Goal: Task Accomplishment & Management: Manage account settings

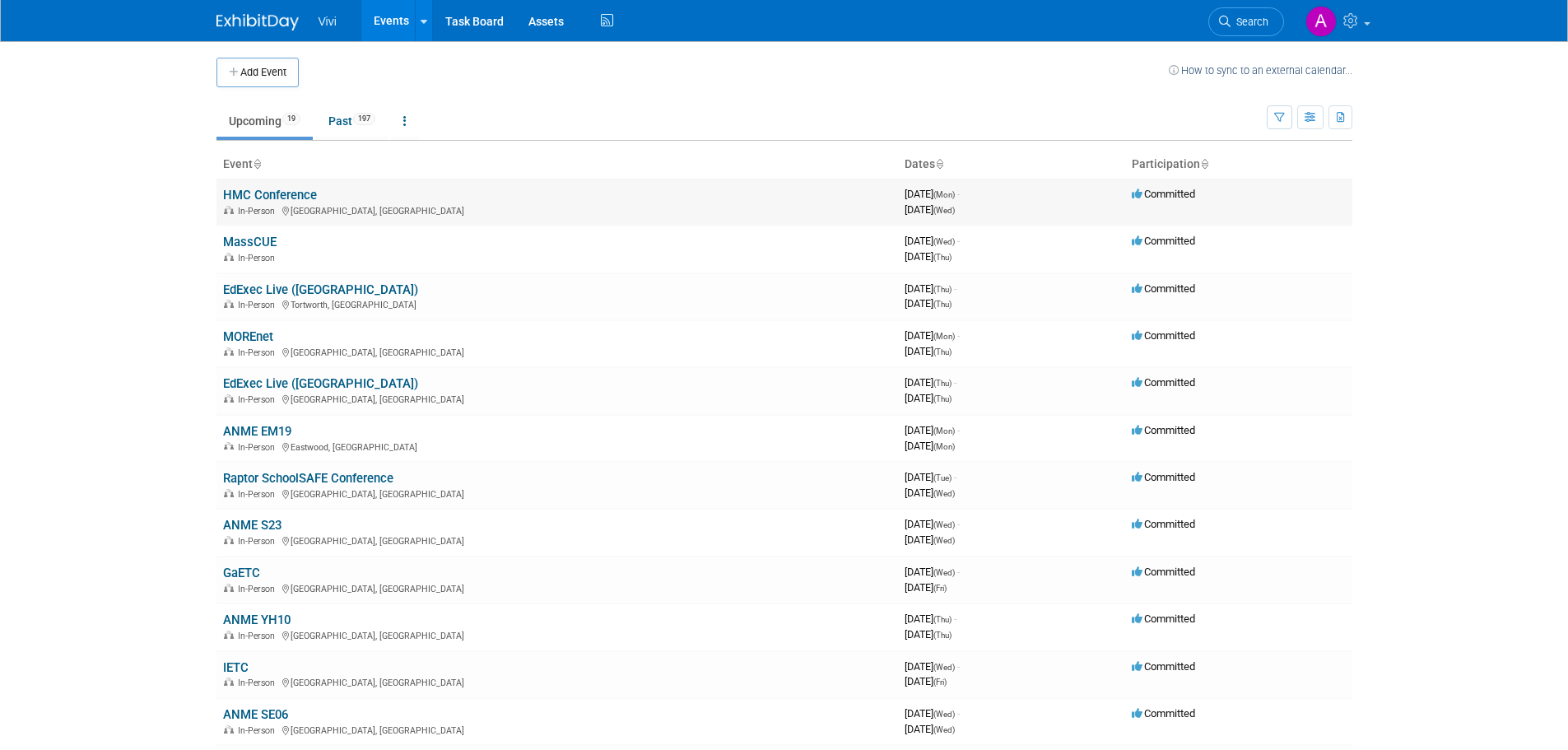
click at [256, 197] on link "HMC Conference" at bounding box center [270, 195] width 94 height 15
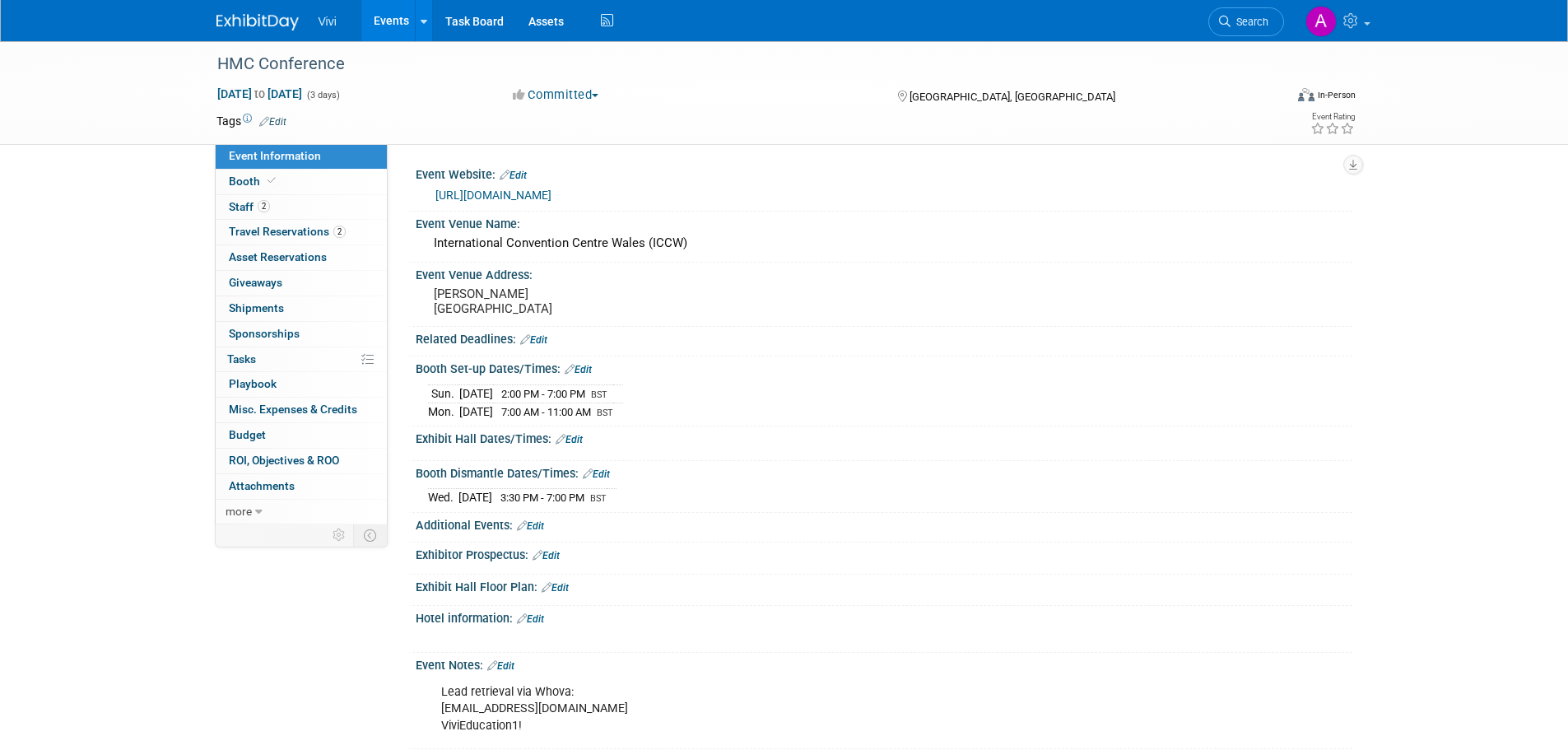
scroll to position [164, 0]
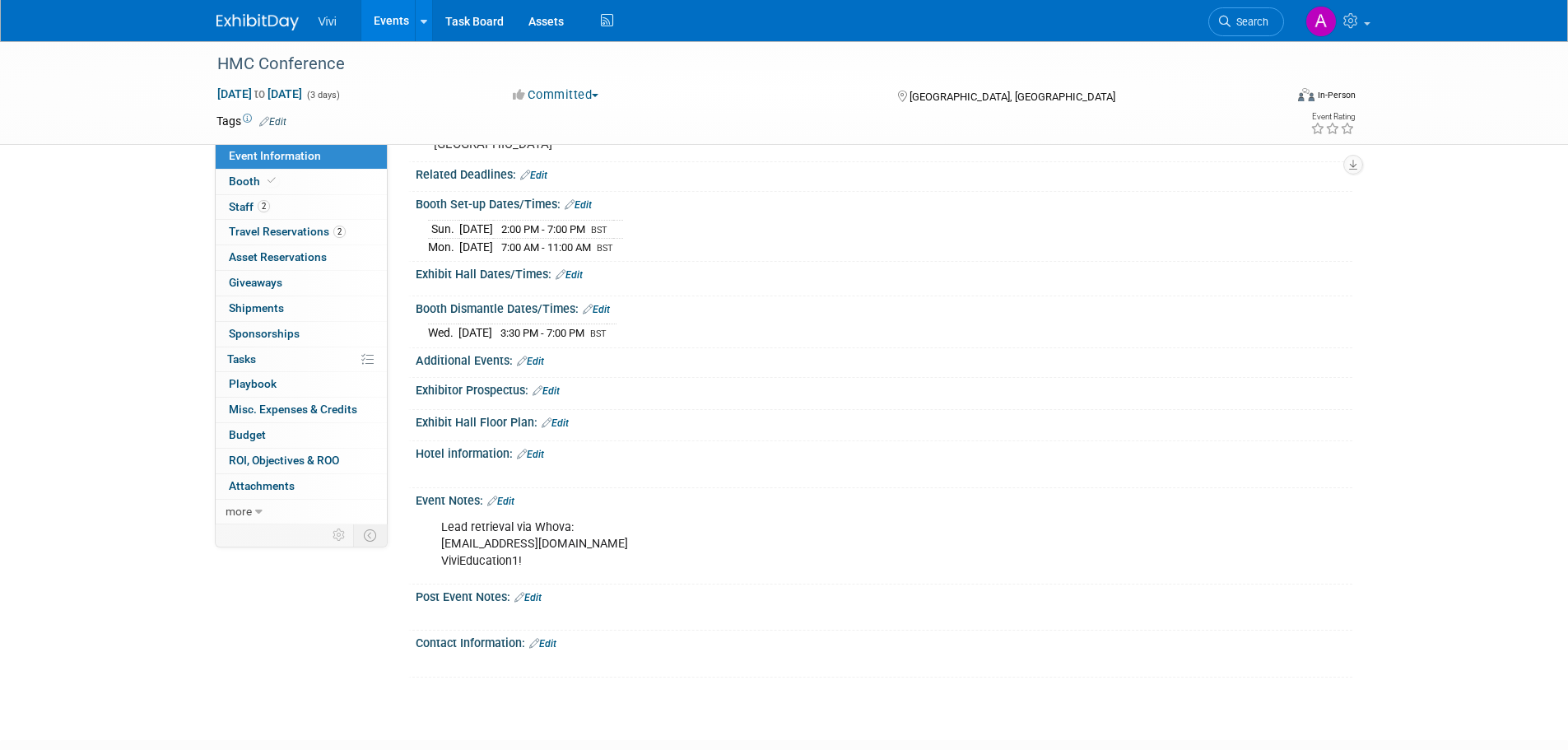
click at [506, 508] on link "Edit" at bounding box center [501, 501] width 27 height 11
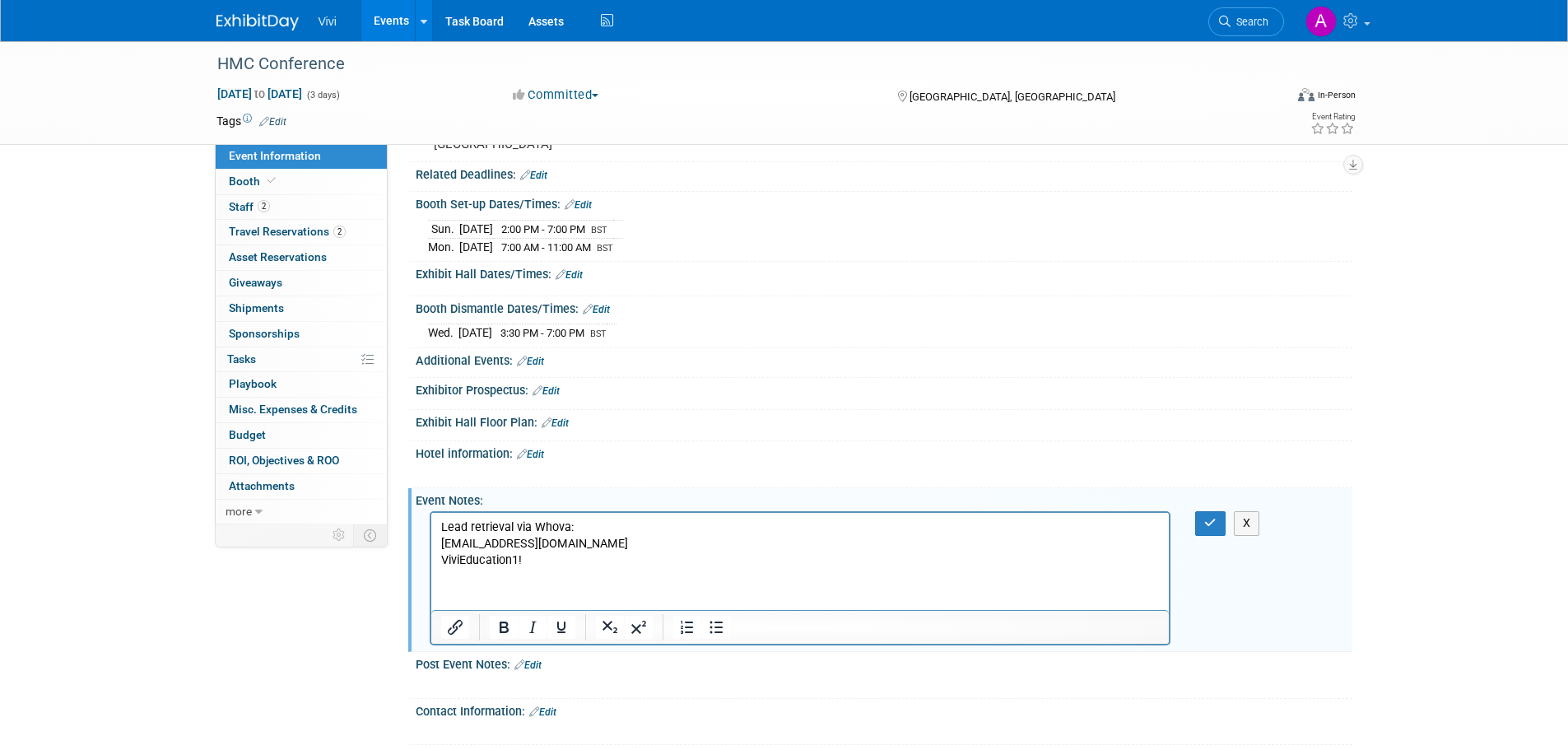
scroll to position [0, 0]
click at [563, 569] on html "Lead retrieval via Whova: amyb@vivi.io ViviEducation1!" at bounding box center [800, 541] width 738 height 56
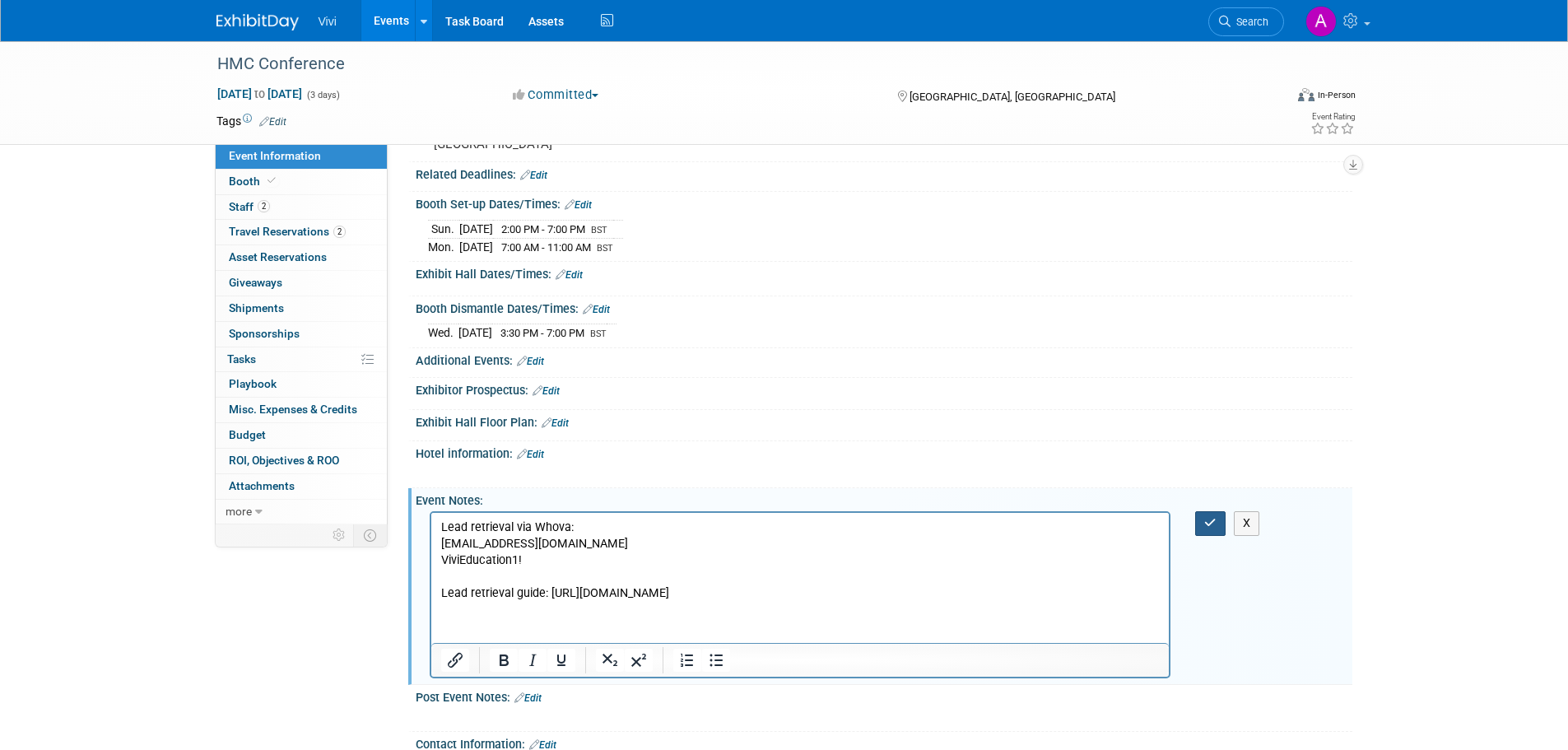
click at [1203, 528] on icon "button" at bounding box center [1209, 523] width 12 height 11
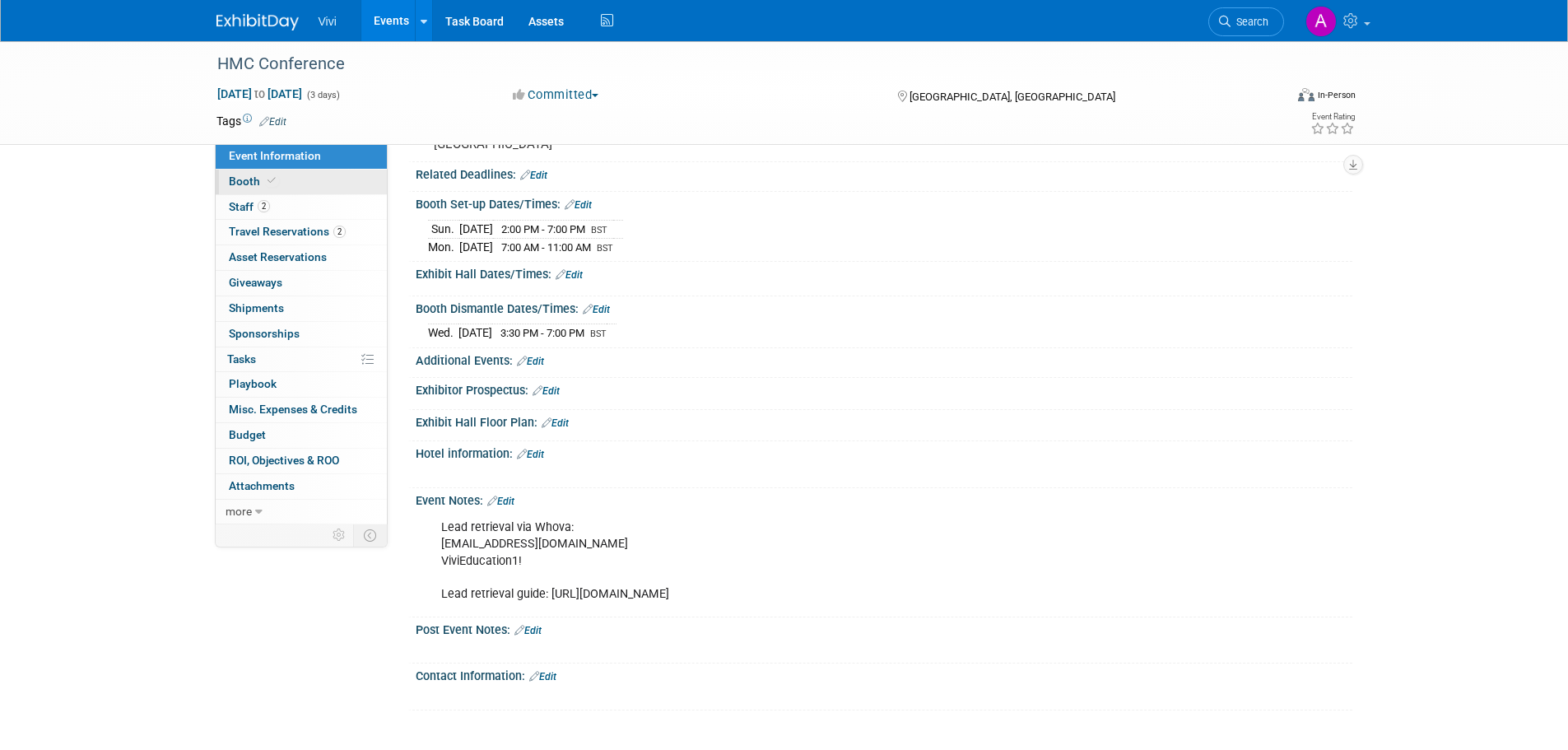
click at [269, 186] on span at bounding box center [272, 180] width 15 height 12
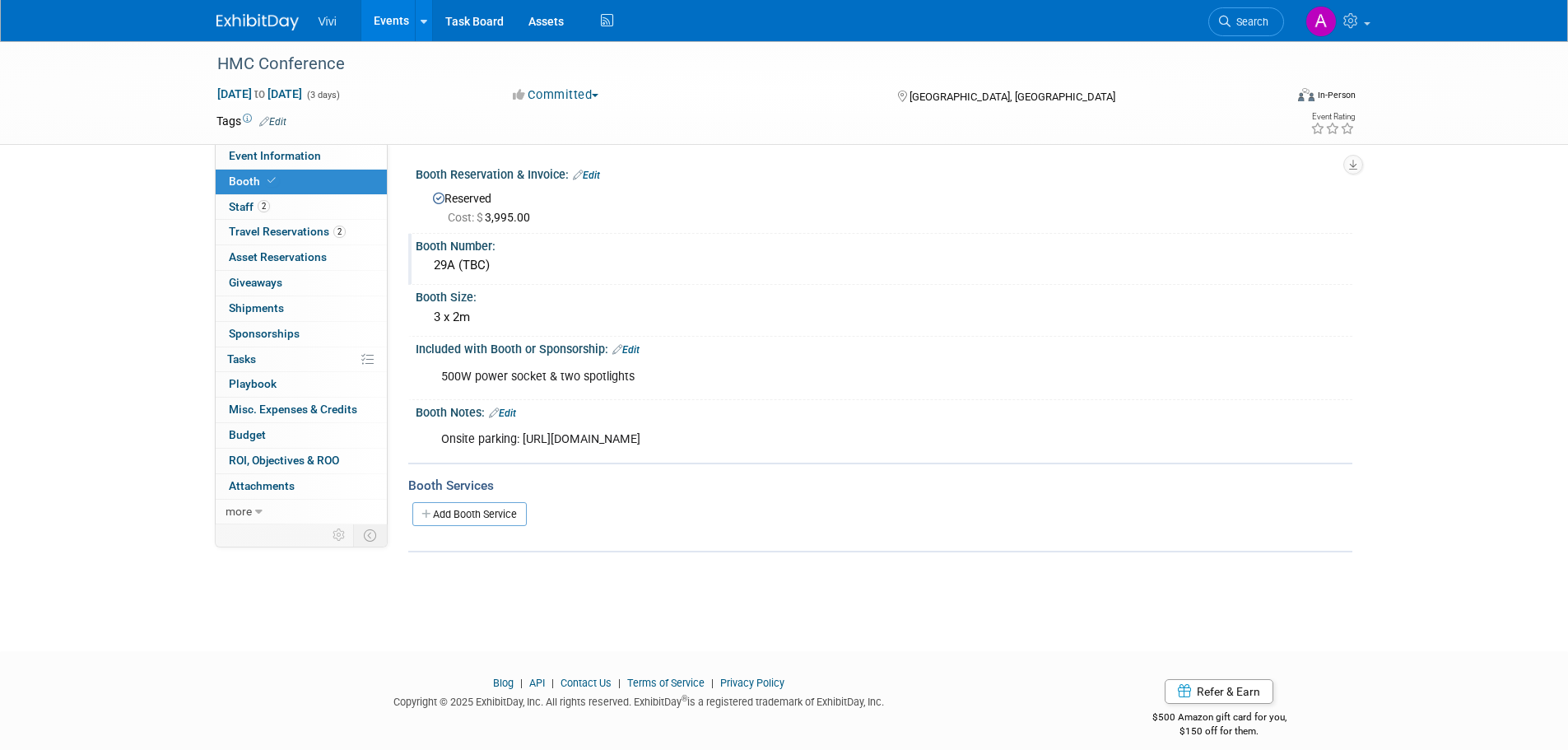
click at [479, 253] on div "29A (TBC)" at bounding box center [883, 265] width 911 height 25
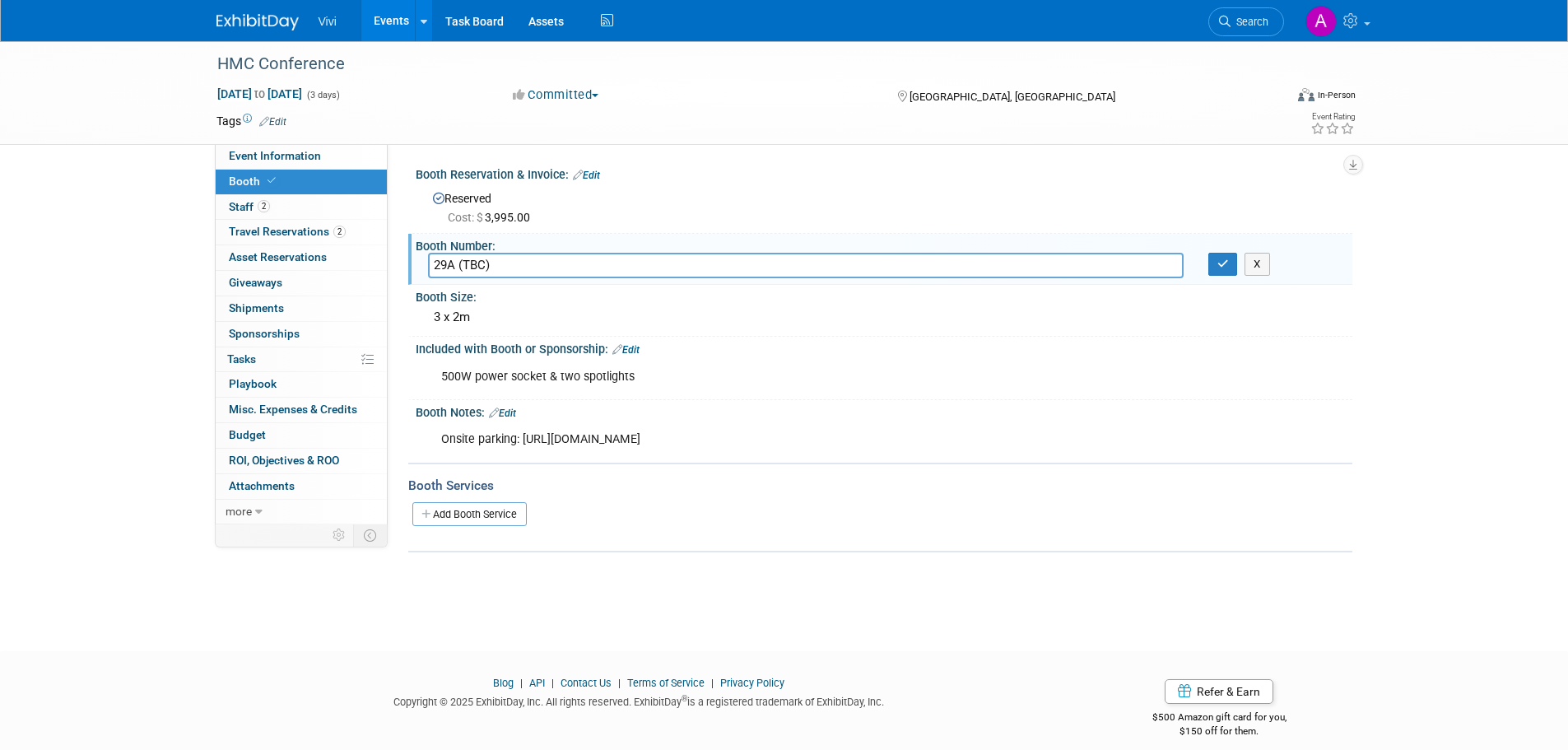
drag, startPoint x: 450, startPoint y: 256, endPoint x: 528, endPoint y: 268, distance: 78.9
click at [528, 268] on input "29A (TBC)" at bounding box center [805, 265] width 755 height 25
type input "29.1"
click at [1234, 267] on button "button" at bounding box center [1223, 264] width 30 height 23
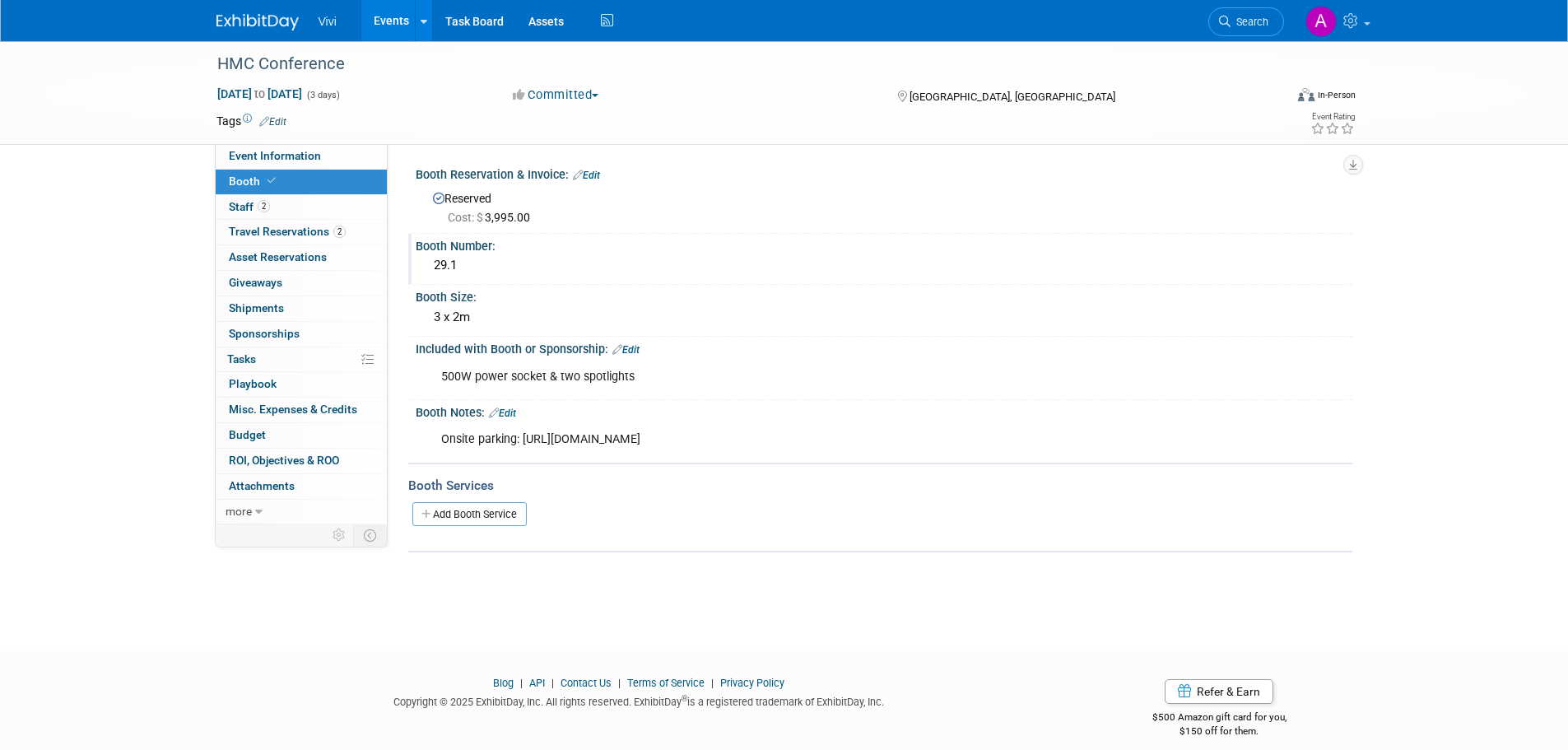
click at [387, 24] on link "Events" at bounding box center [392, 21] width 60 height 41
